Goal: Information Seeking & Learning: Learn about a topic

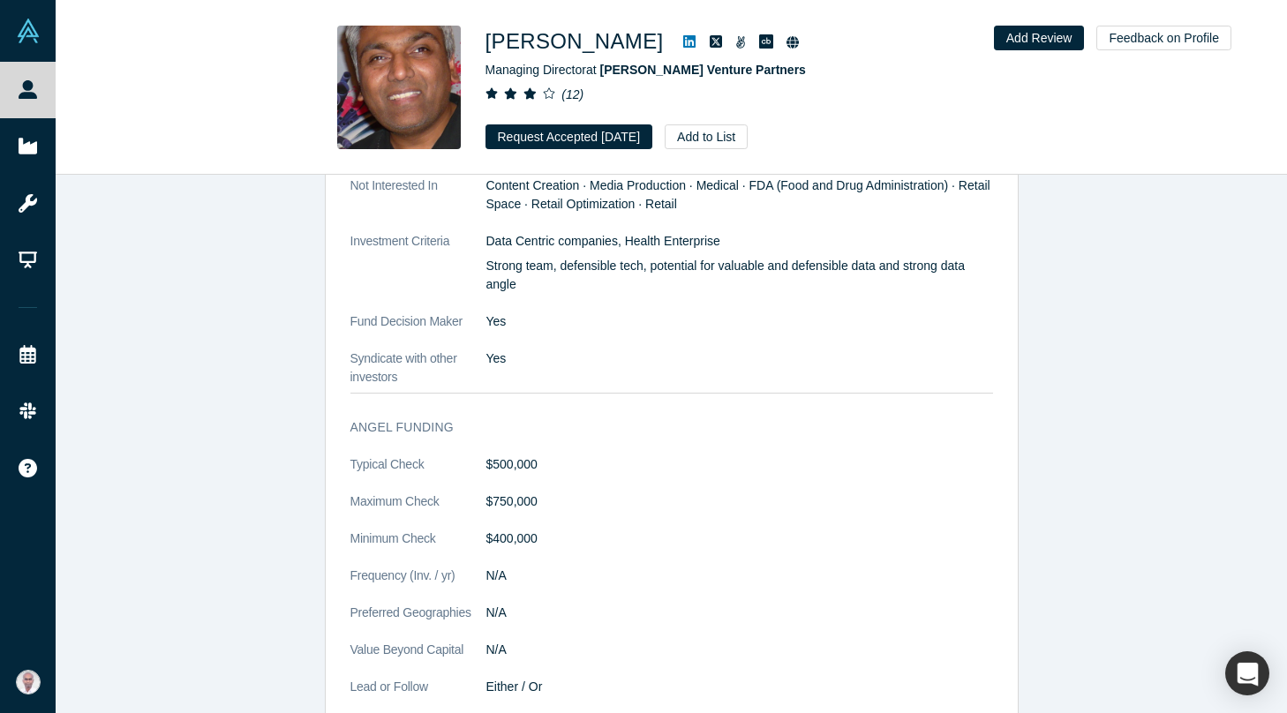
scroll to position [2199, 0]
